Goal: Transaction & Acquisition: Purchase product/service

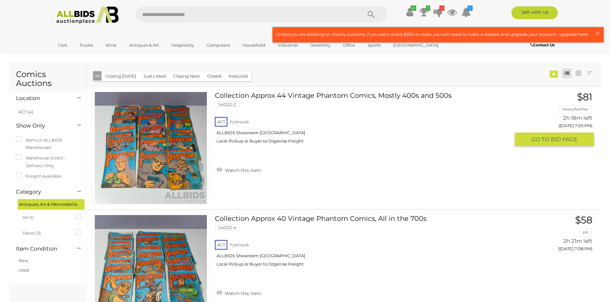
click at [546, 140] on span "GO TO" at bounding box center [540, 139] width 19 height 7
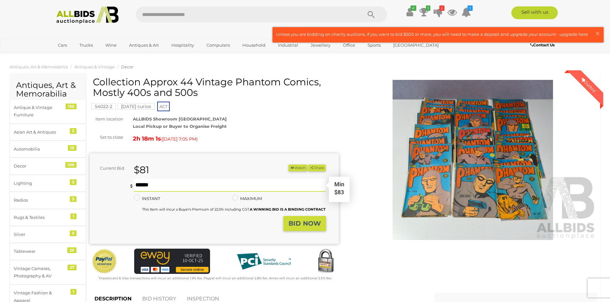
click at [163, 185] on input "text" at bounding box center [230, 185] width 192 height 13
type input "**"
click at [301, 224] on strong "BID NOW" at bounding box center [304, 224] width 32 height 8
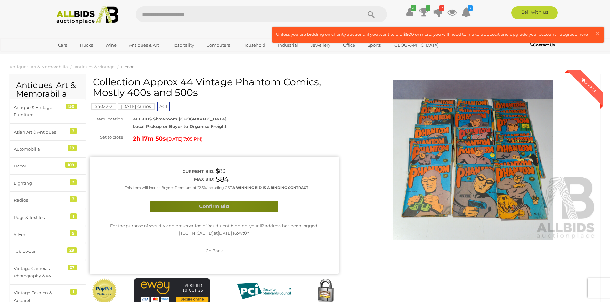
click at [234, 205] on button "Confirm Bid" at bounding box center [214, 206] width 128 height 11
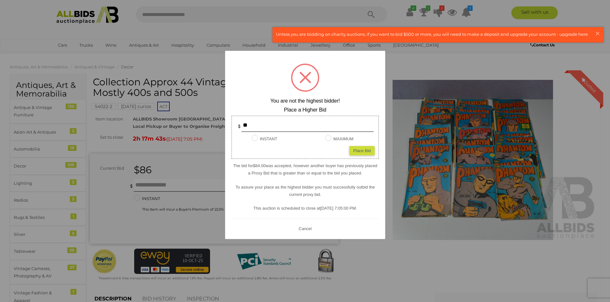
click at [307, 78] on span at bounding box center [305, 78] width 12 height 12
click at [305, 230] on button "Cancel" at bounding box center [304, 229] width 17 height 8
